Goal: Task Accomplishment & Management: Use online tool/utility

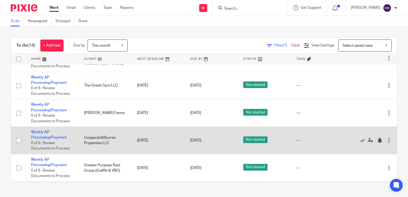
scroll to position [231, 0]
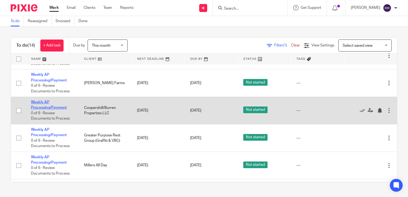
click at [46, 107] on link "Weekly AP Processing/Payment" at bounding box center [49, 104] width 36 height 9
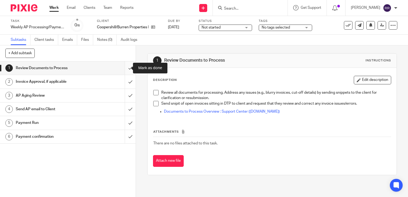
click at [123, 67] on input "submit" at bounding box center [67, 67] width 135 height 13
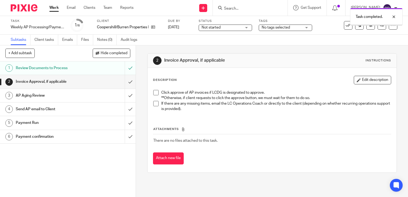
click at [125, 82] on input "submit" at bounding box center [67, 81] width 135 height 13
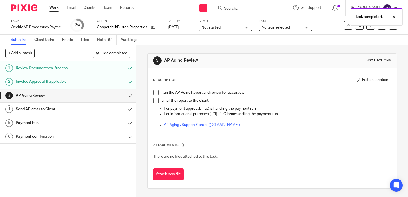
click at [123, 93] on input "submit" at bounding box center [67, 95] width 135 height 13
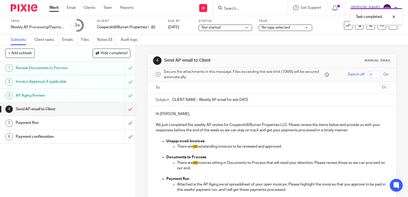
click at [123, 109] on input "submit" at bounding box center [67, 108] width 135 height 13
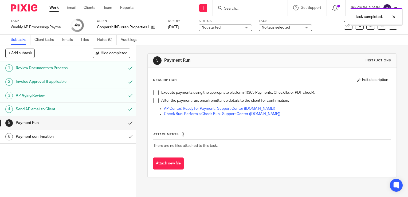
click at [51, 6] on link "Work" at bounding box center [53, 7] width 9 height 5
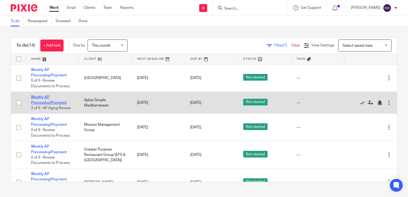
click at [44, 102] on link "Weekly AP Processing/Payment" at bounding box center [49, 99] width 36 height 9
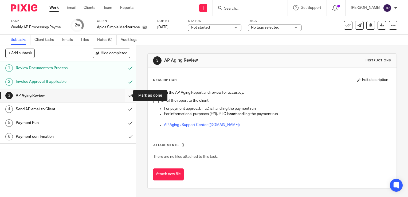
click at [126, 96] on input "submit" at bounding box center [67, 95] width 135 height 13
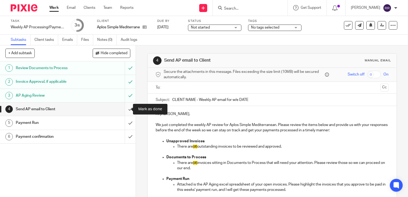
click at [128, 108] on input "submit" at bounding box center [67, 108] width 135 height 13
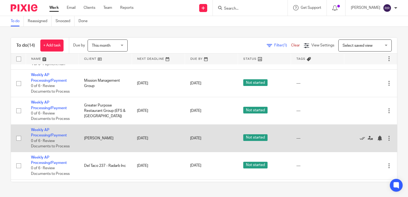
scroll to position [53, 0]
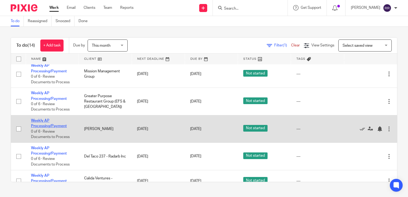
click at [54, 127] on link "Weekly AP Processing/Payment" at bounding box center [49, 123] width 36 height 9
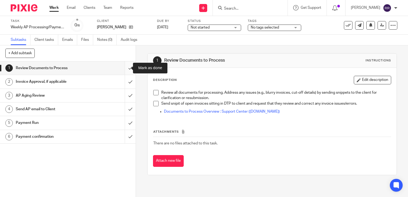
click at [123, 67] on input "submit" at bounding box center [67, 67] width 135 height 13
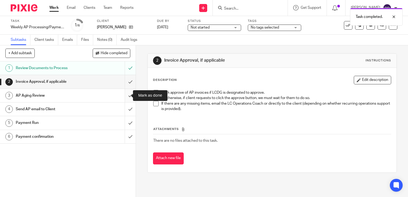
click at [126, 95] on input "submit" at bounding box center [67, 95] width 135 height 13
click at [124, 82] on input "submit" at bounding box center [67, 81] width 135 height 13
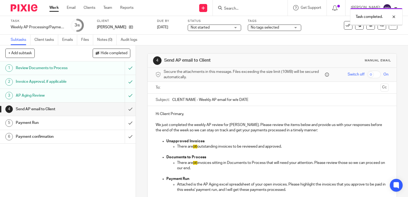
click at [124, 109] on input "submit" at bounding box center [67, 108] width 135 height 13
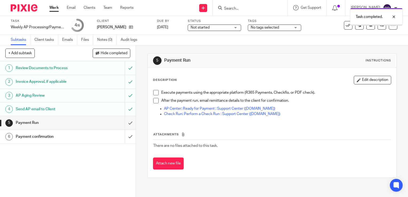
click at [126, 120] on input "submit" at bounding box center [67, 122] width 135 height 13
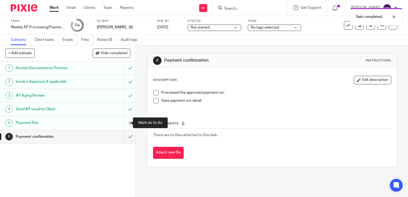
click at [123, 123] on input "submit" at bounding box center [67, 122] width 135 height 13
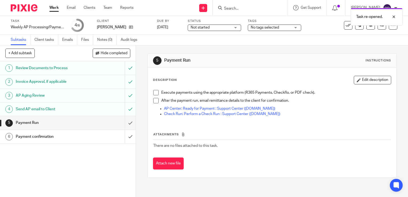
click at [53, 10] on link "Work" at bounding box center [53, 7] width 9 height 5
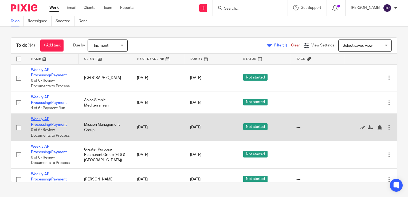
click at [37, 124] on link "Weekly AP Processing/Payment" at bounding box center [49, 121] width 36 height 9
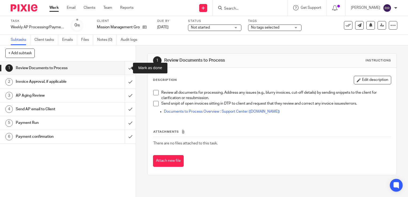
click at [126, 68] on input "submit" at bounding box center [67, 67] width 135 height 13
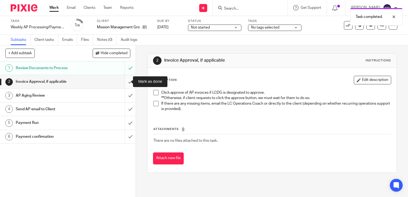
click at [124, 83] on input "submit" at bounding box center [67, 81] width 135 height 13
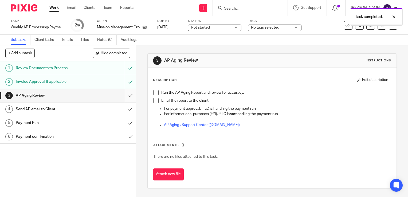
drag, startPoint x: 126, startPoint y: 95, endPoint x: 118, endPoint y: 98, distance: 8.0
click at [126, 95] on input "submit" at bounding box center [67, 95] width 135 height 13
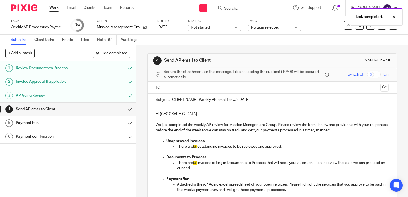
click at [122, 107] on input "submit" at bounding box center [67, 108] width 135 height 13
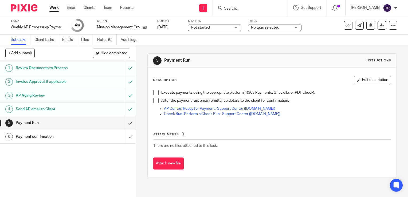
click at [55, 9] on link "Work" at bounding box center [53, 7] width 9 height 5
